Goal: Find specific page/section: Find specific page/section

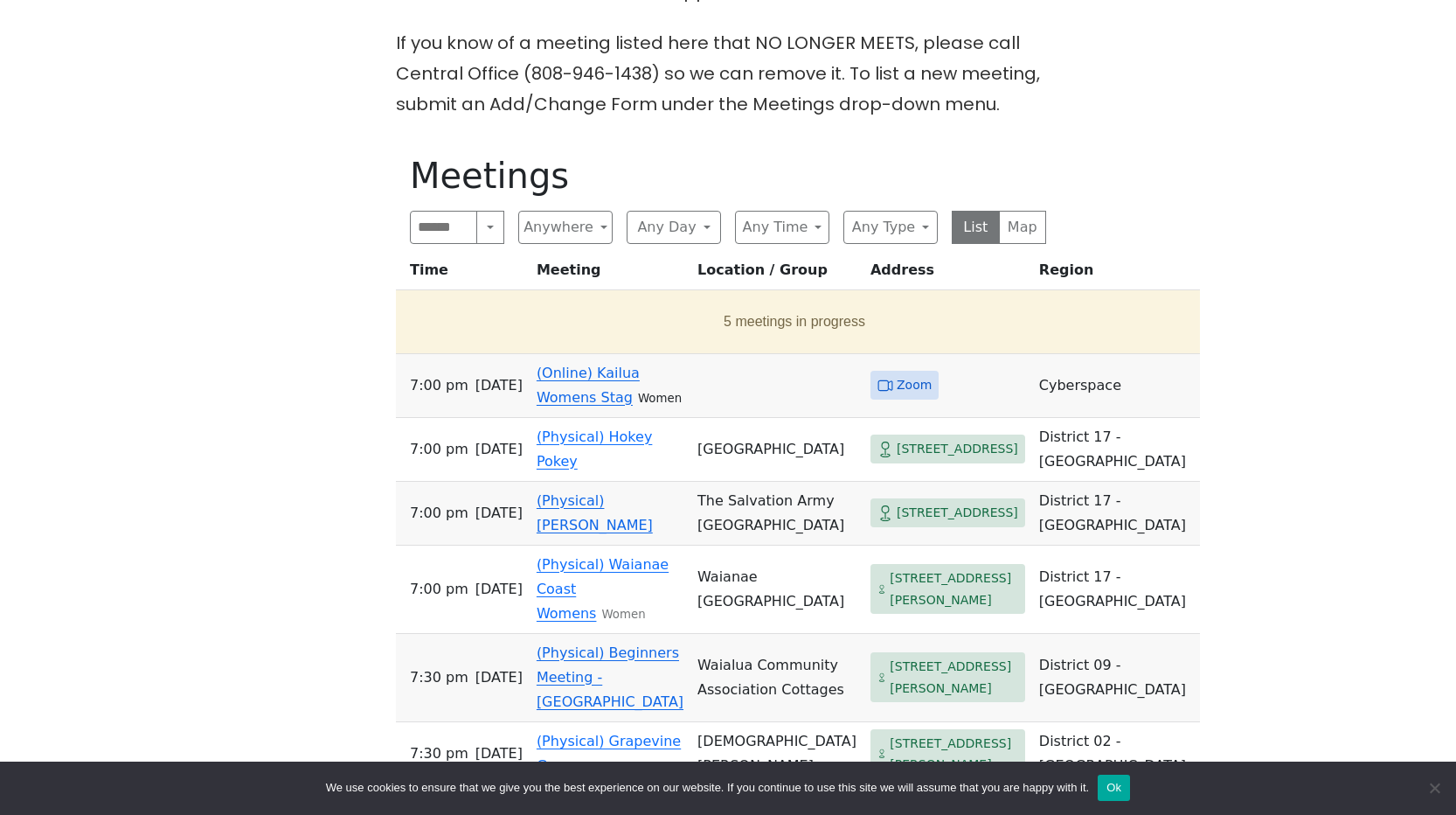
scroll to position [863, 0]
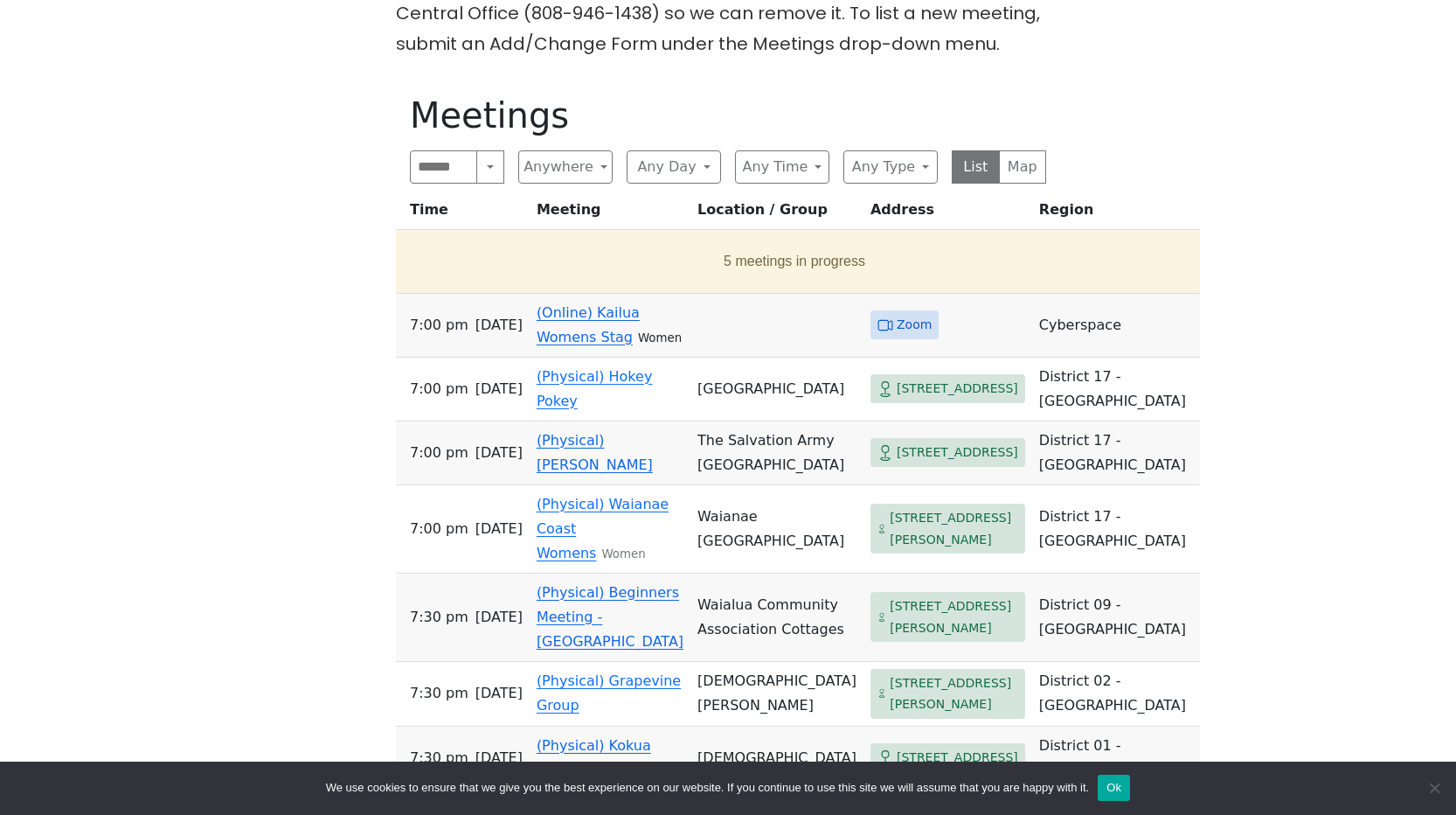
click at [623, 307] on link "(Online) Kailua Womens Stag" at bounding box center [589, 324] width 103 height 41
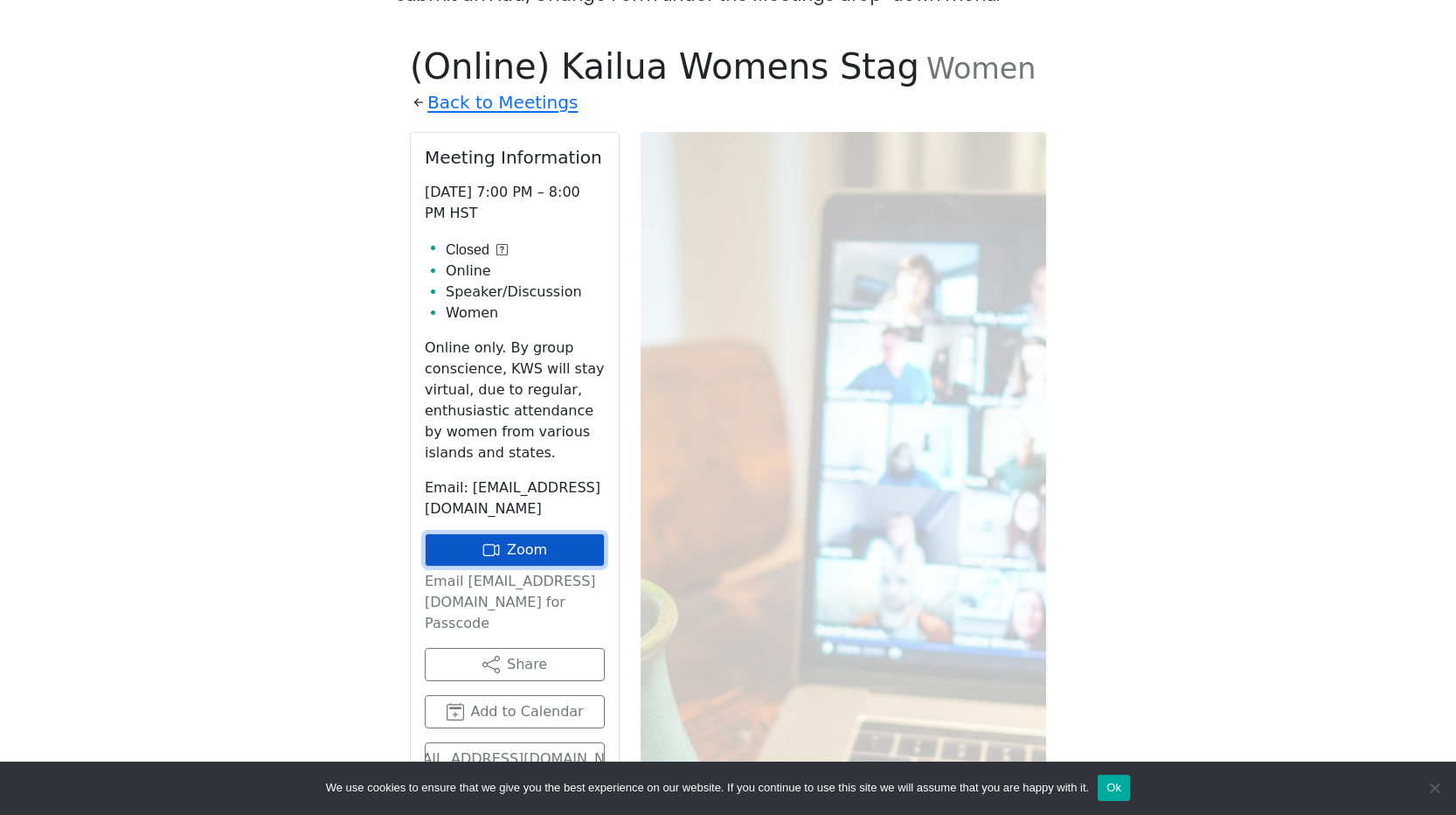
click at [531, 533] on link "Zoom" at bounding box center [514, 549] width 180 height 33
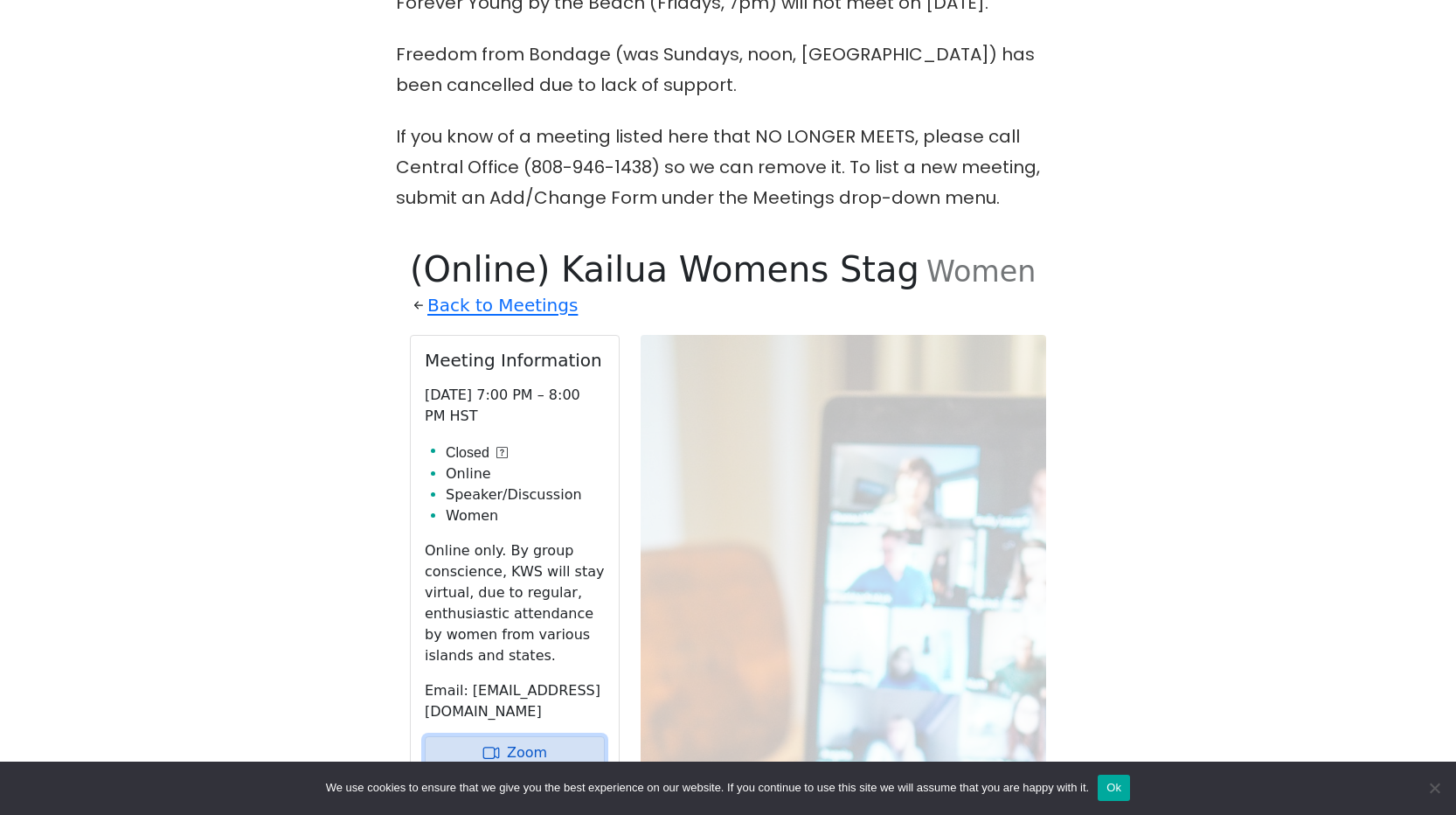
scroll to position [735, 0]
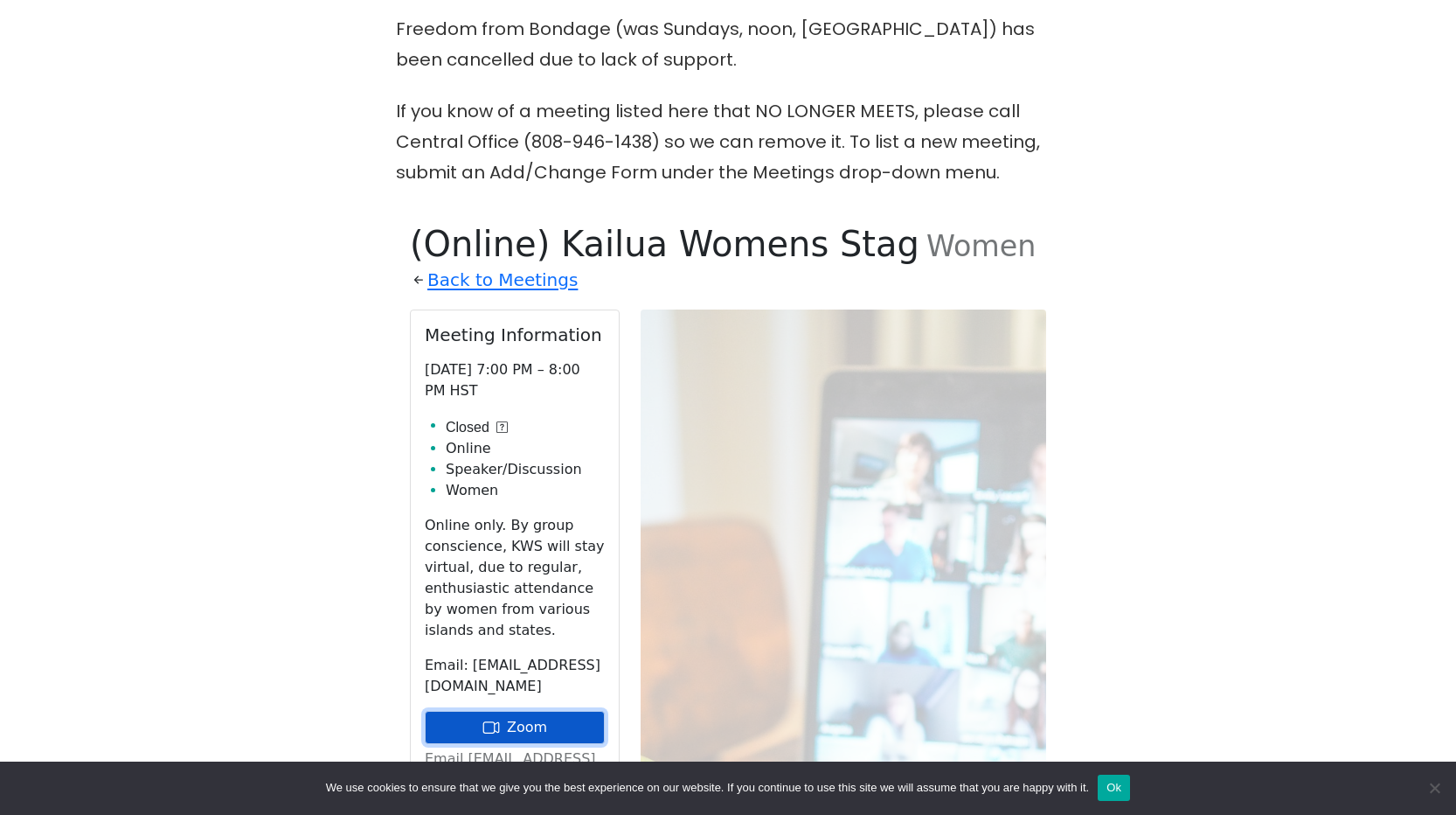
click at [518, 711] on link "Zoom" at bounding box center [514, 727] width 180 height 33
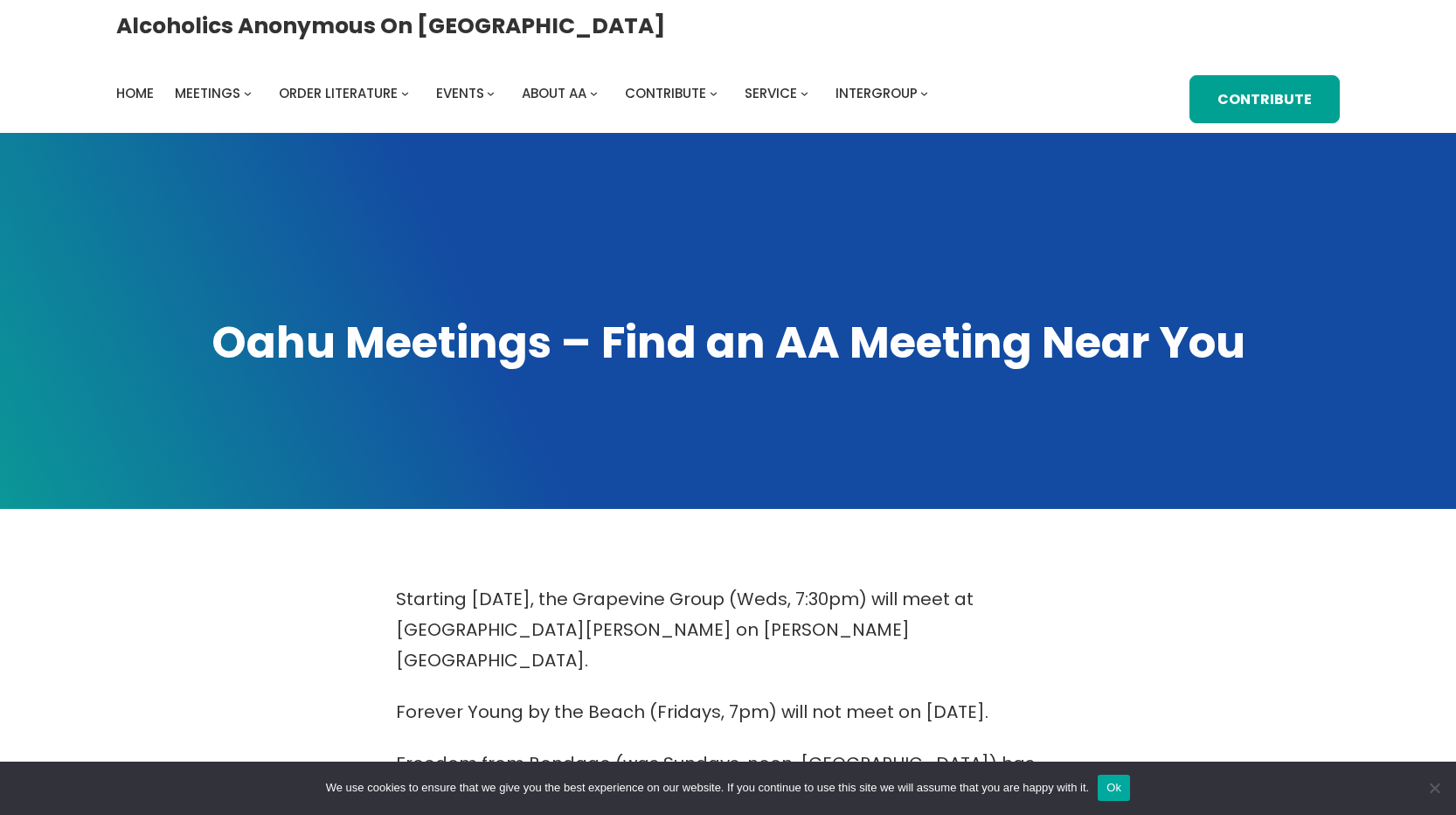
scroll to position [863, 0]
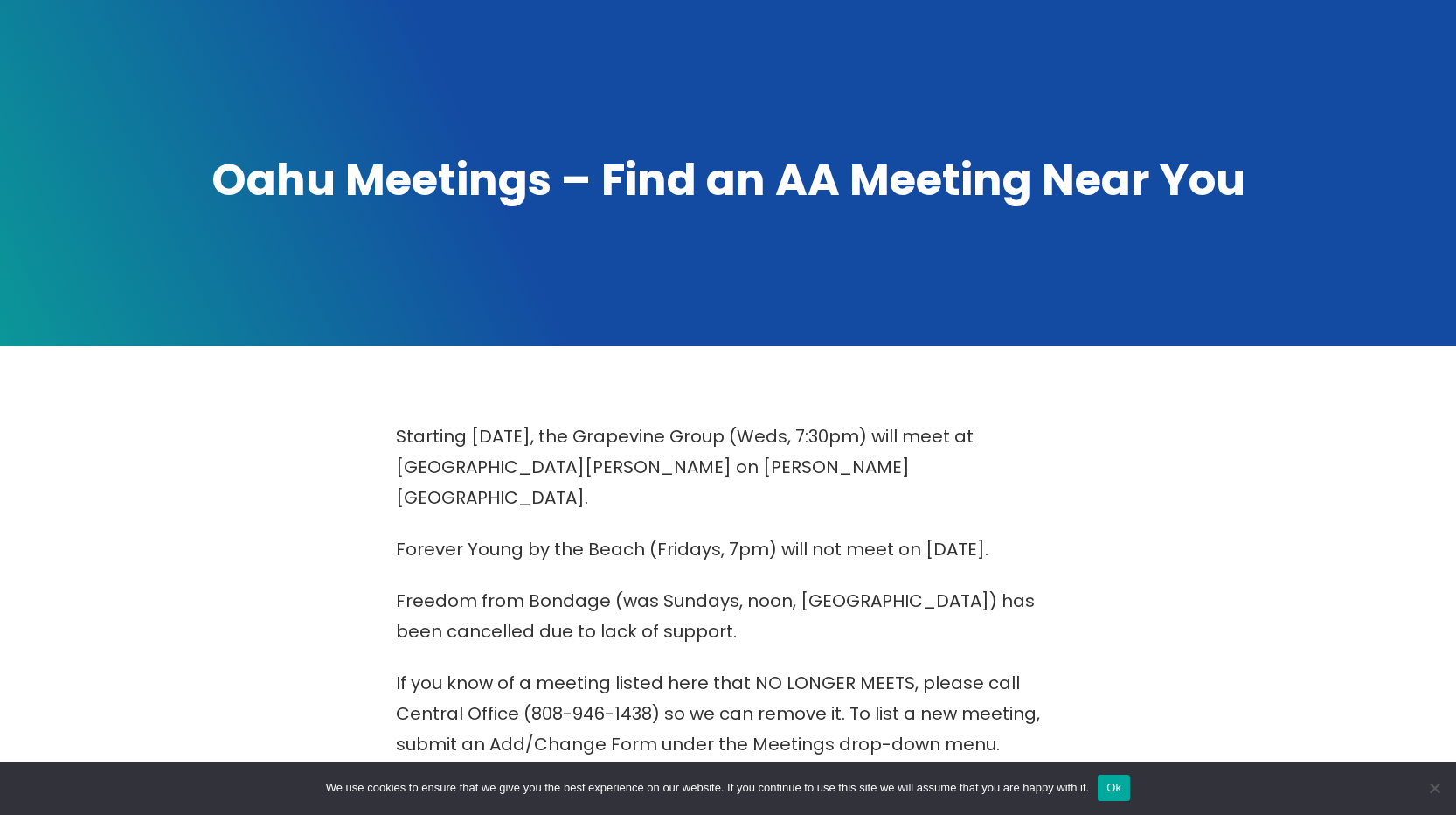
scroll to position [863, 0]
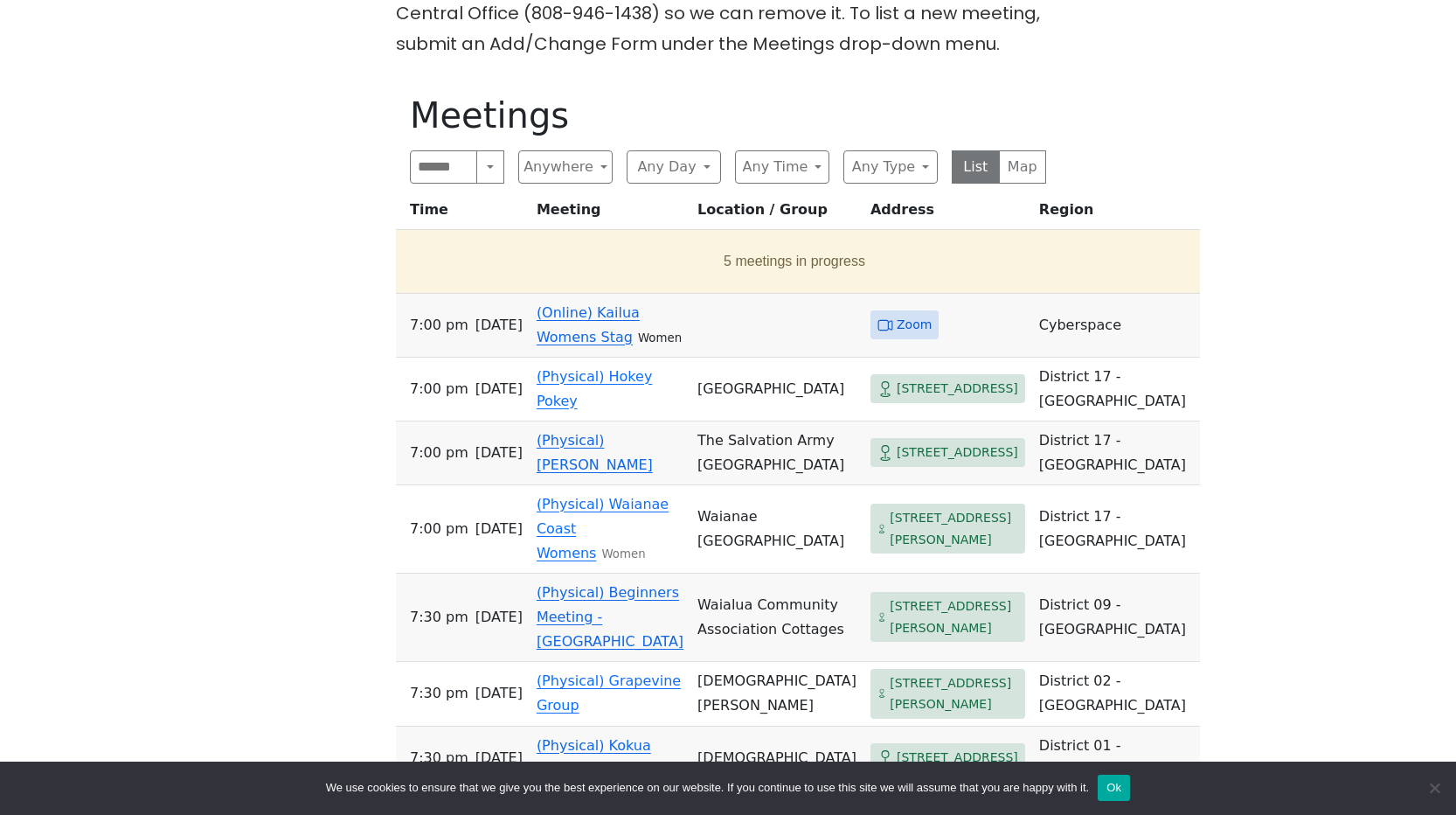
click at [577, 329] on link "(Online) Kailua Womens Stag" at bounding box center [589, 324] width 103 height 41
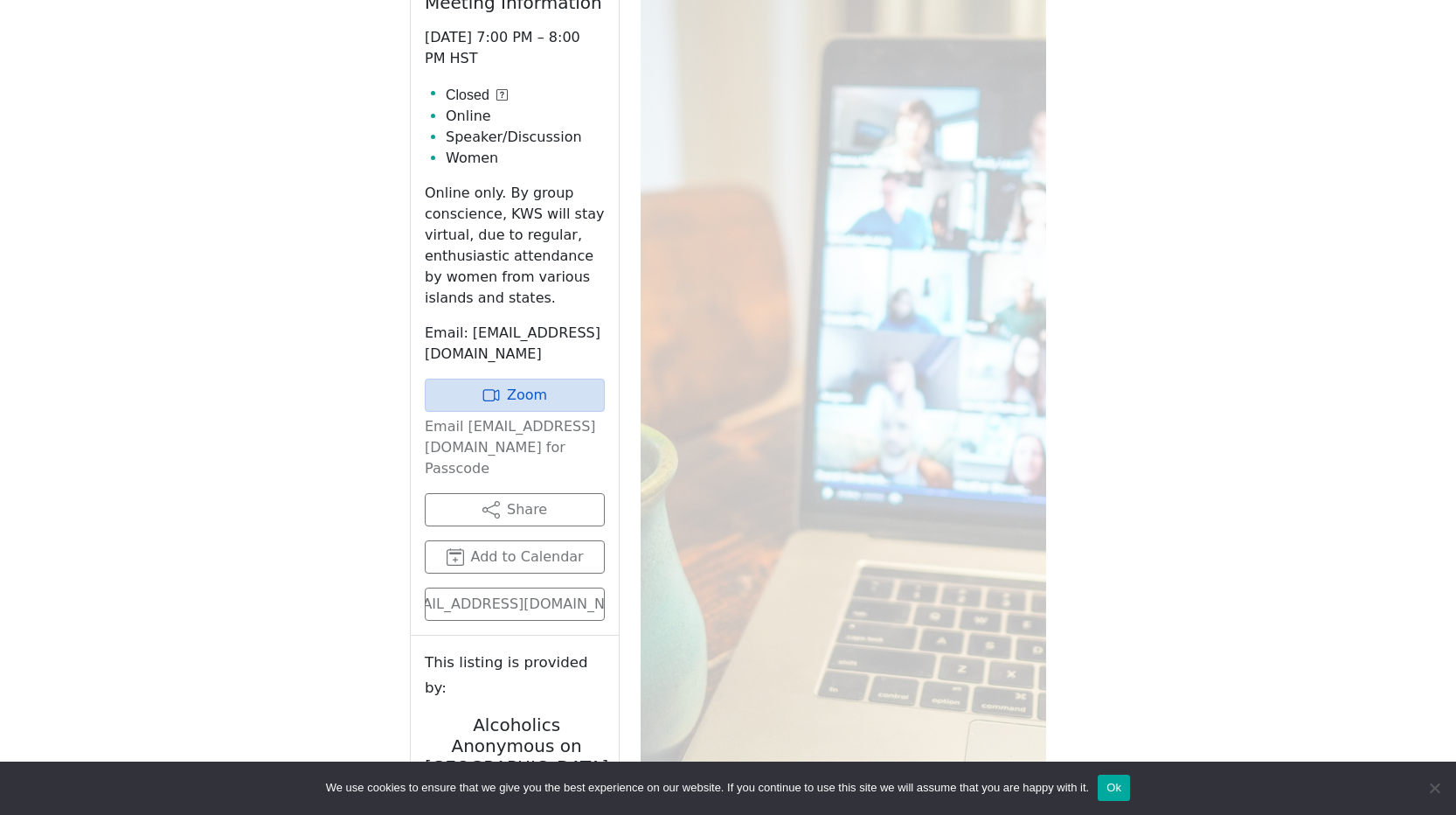
scroll to position [1068, 0]
drag, startPoint x: 595, startPoint y: 414, endPoint x: 423, endPoint y: 418, distance: 172.0
click at [423, 418] on div "Meeting Information Wednesday 7:00 PM – 8:00 PM HST Closed Online Speaker/Discu…" at bounding box center [515, 305] width 208 height 657
copy p "[EMAIL_ADDRESS][DOMAIN_NAME]"
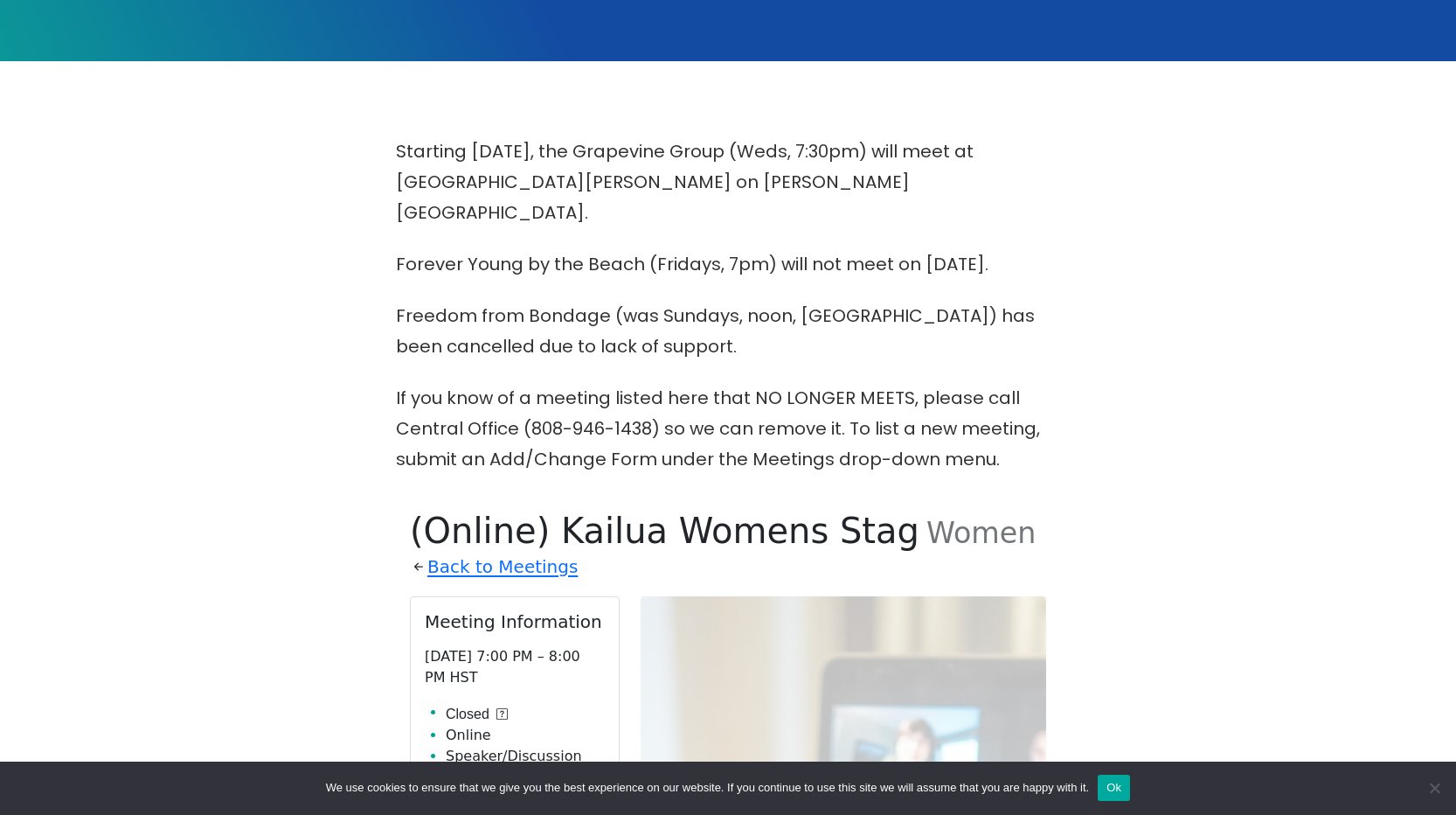
scroll to position [445, 0]
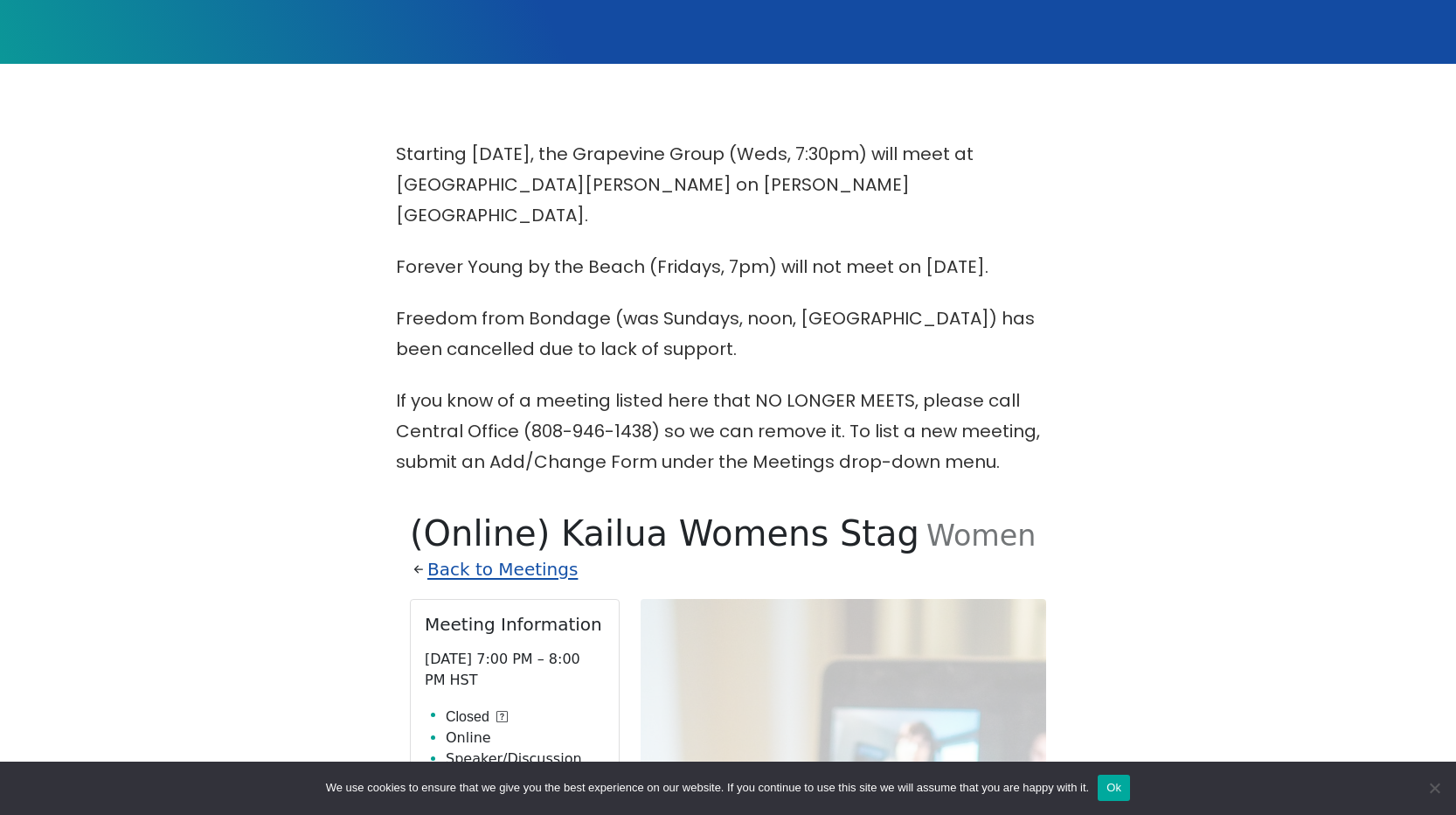
click at [501, 554] on link "Back to Meetings" at bounding box center [502, 569] width 150 height 31
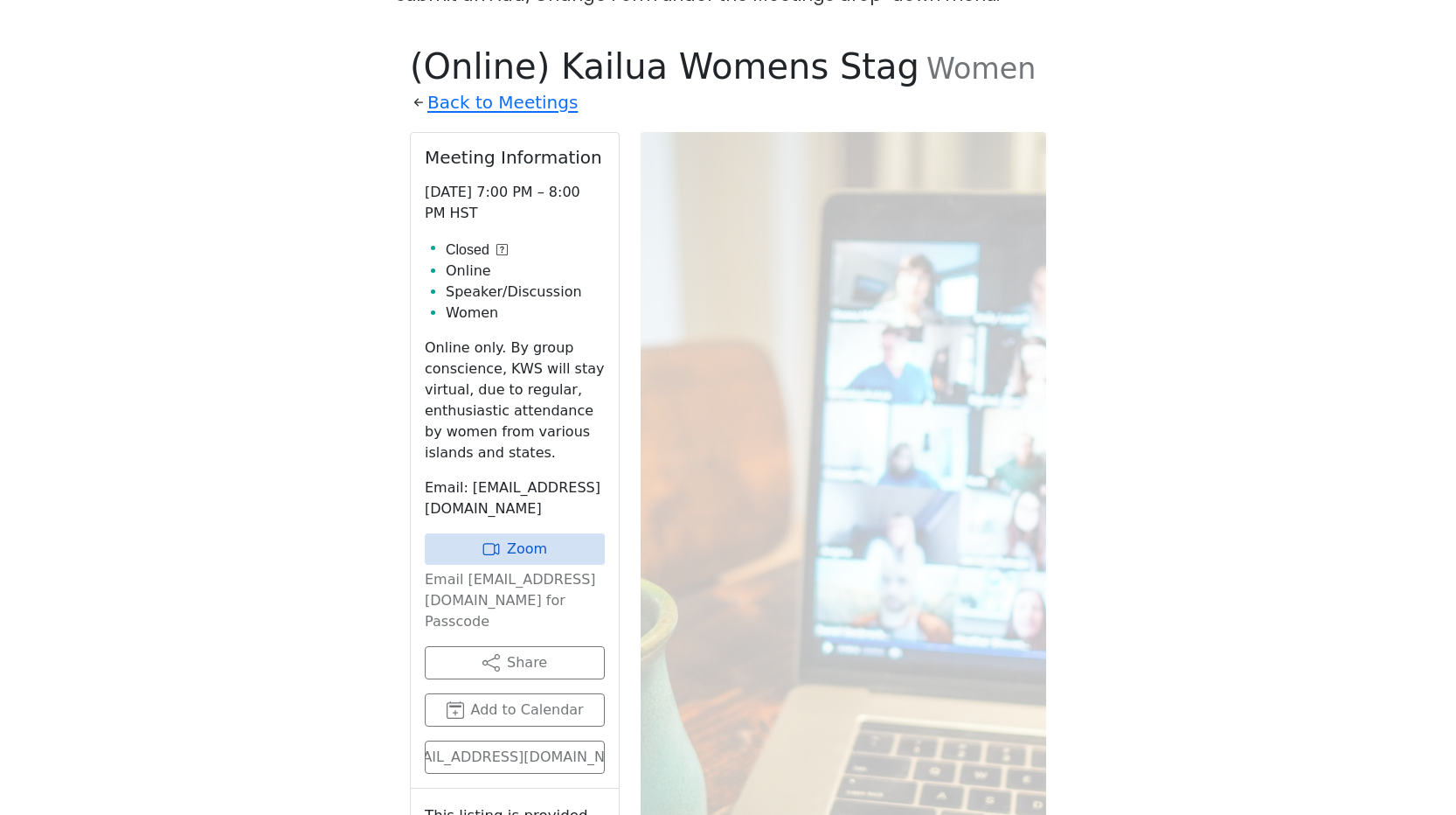
scroll to position [911, 0]
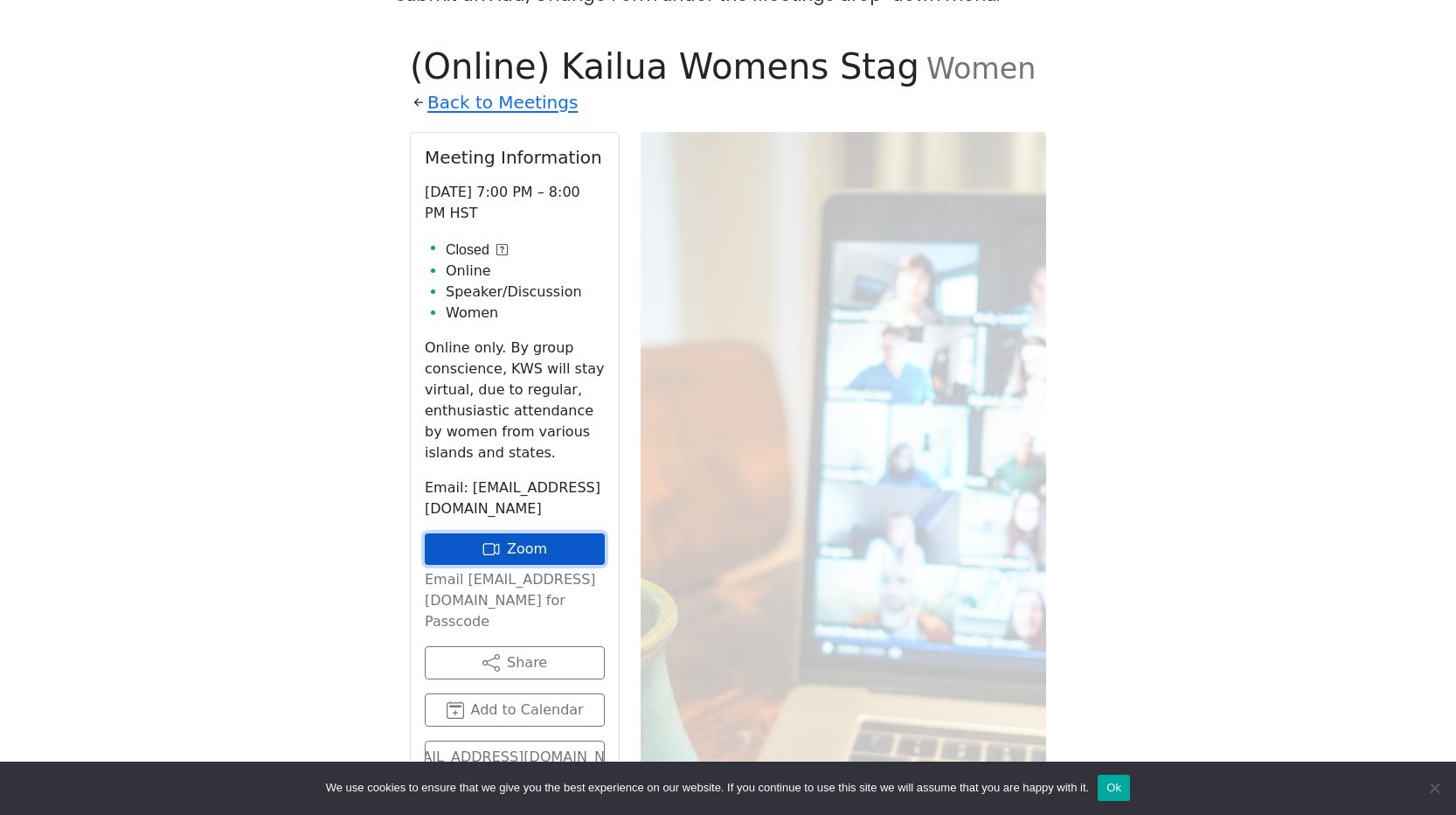
click at [521, 533] on link "Zoom" at bounding box center [514, 549] width 180 height 32
